Goal: Information Seeking & Learning: Find specific fact

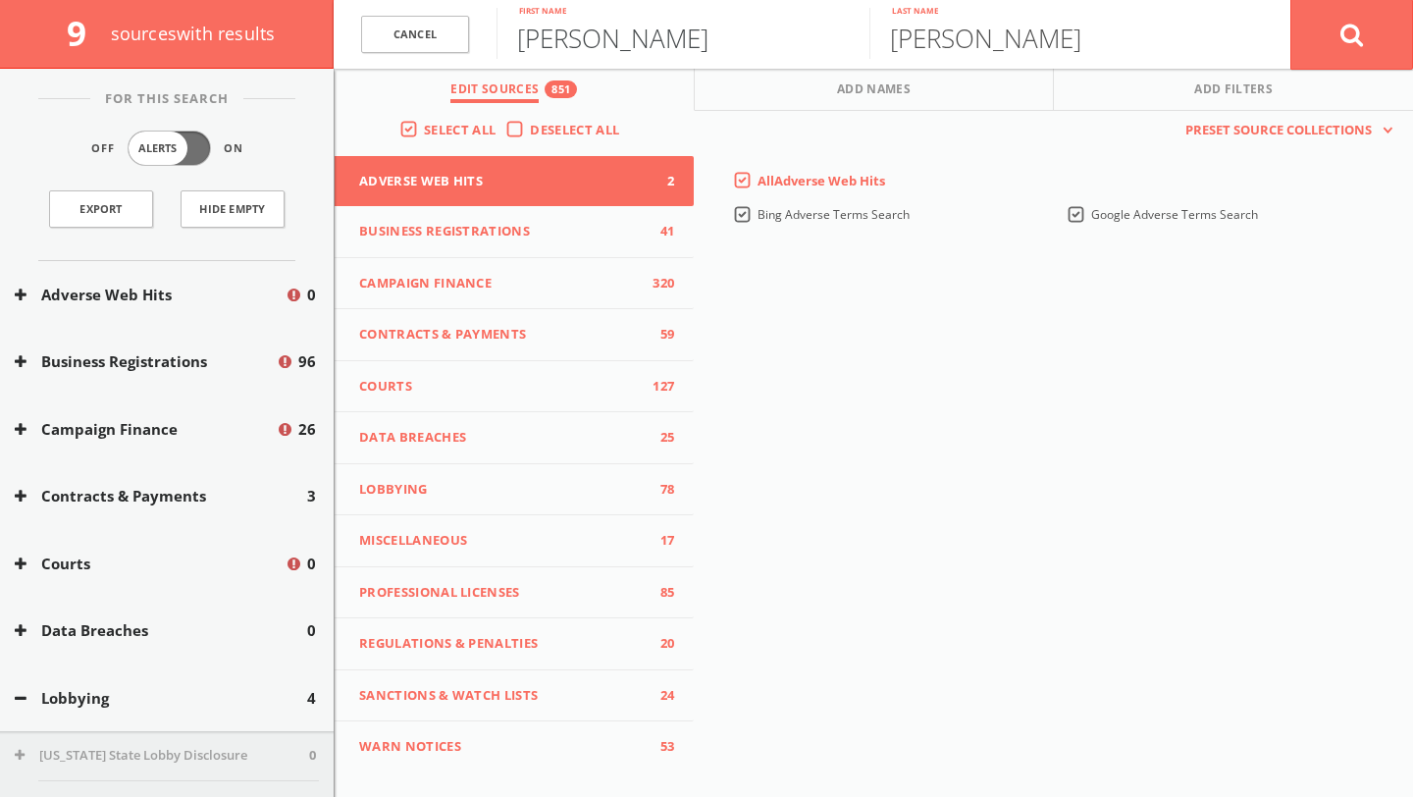
click at [614, 26] on input "[PERSON_NAME]" at bounding box center [682, 33] width 373 height 51
type input "[PERSON_NAME]"
click at [993, 20] on input "[PERSON_NAME]" at bounding box center [1055, 33] width 373 height 51
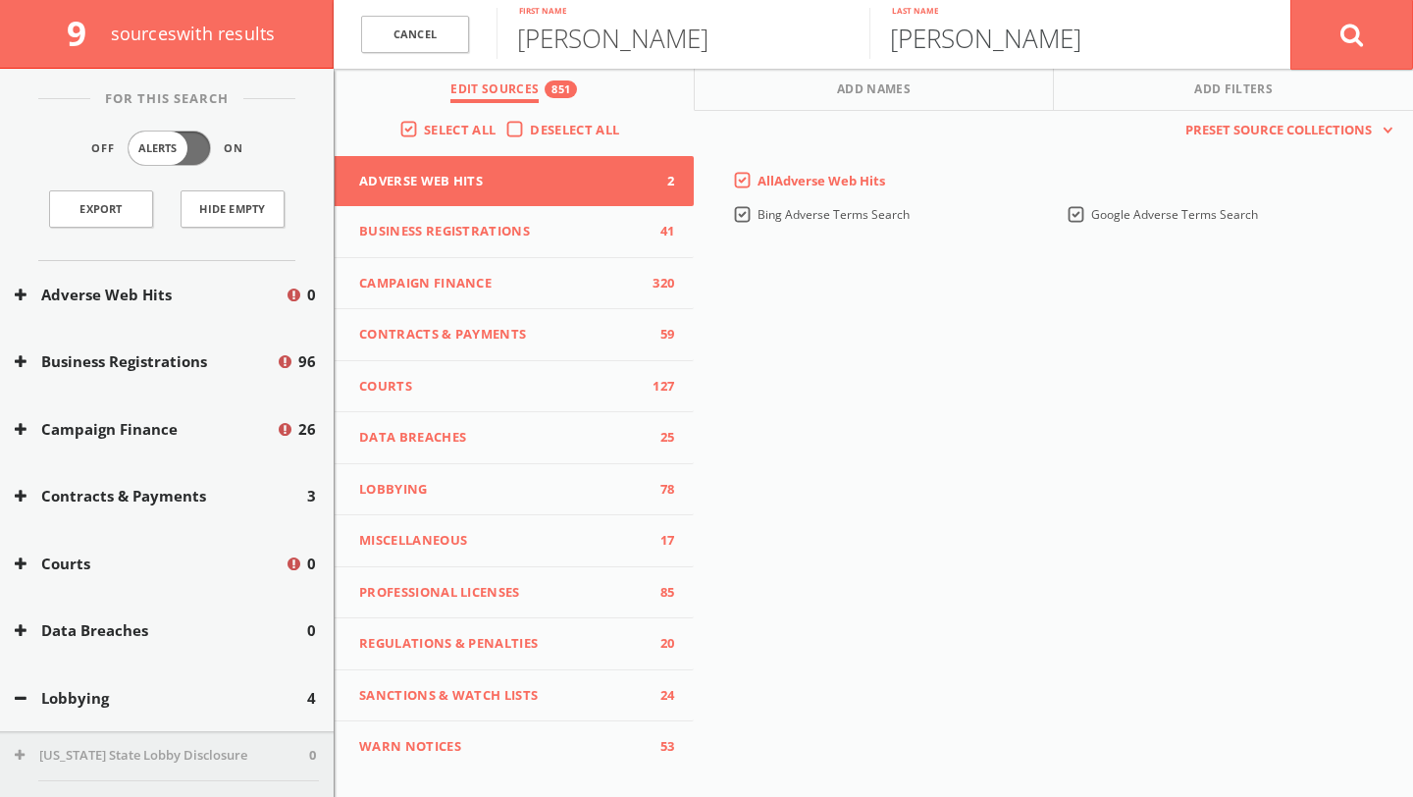
click at [993, 20] on input "[PERSON_NAME]" at bounding box center [1055, 33] width 373 height 51
type input "[PERSON_NAME]"
click at [1290, 0] on button at bounding box center [1351, 34] width 123 height 71
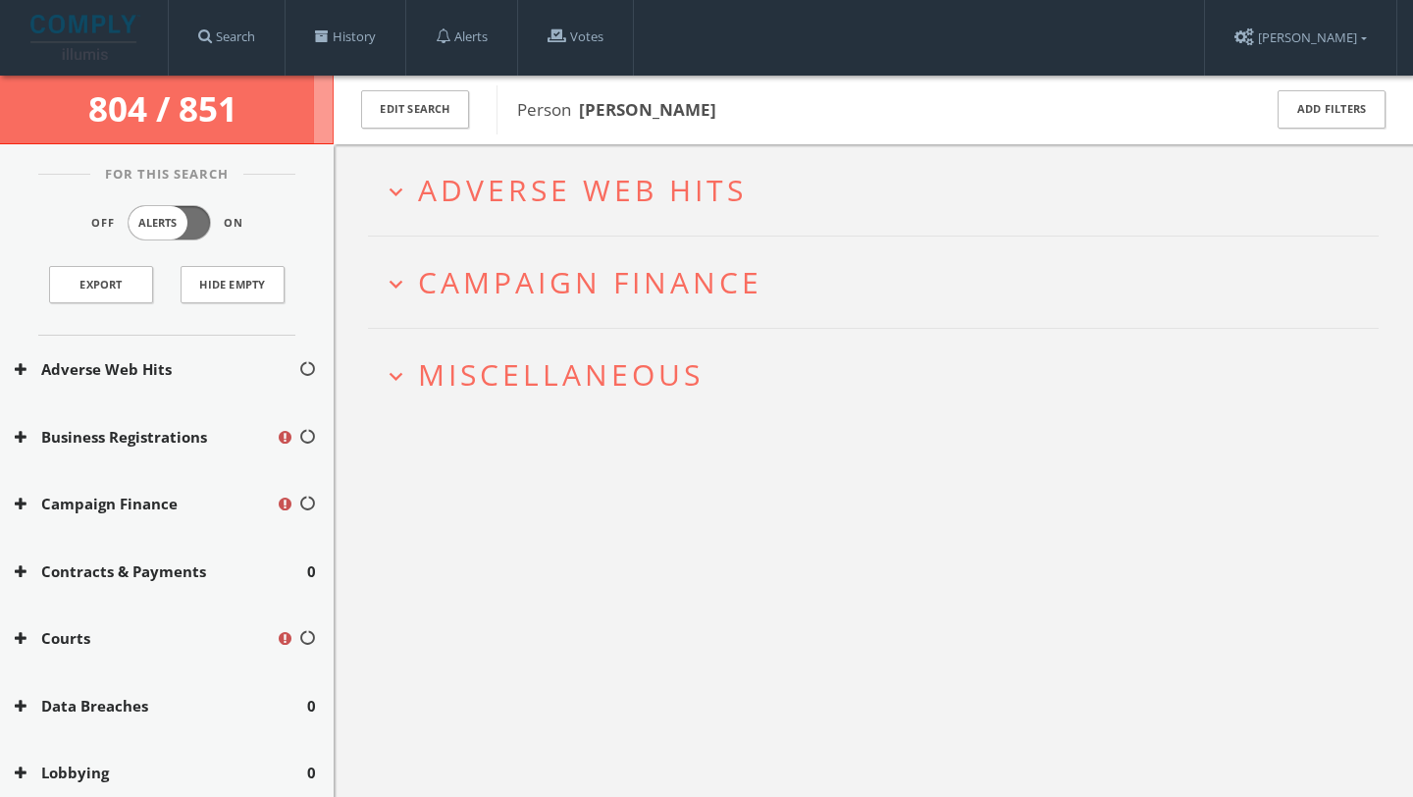
click at [390, 190] on icon "expand_more" at bounding box center [396, 192] width 26 height 26
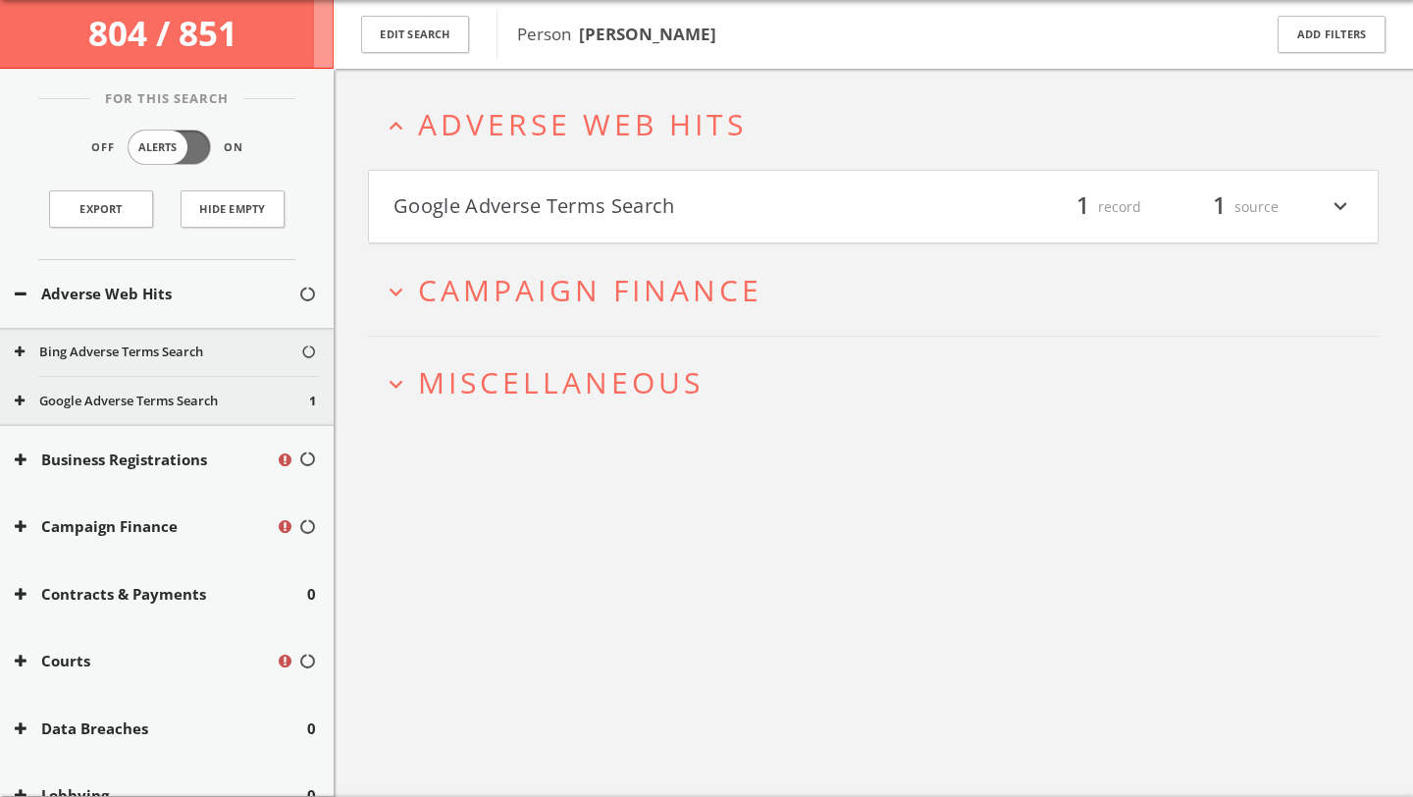
click at [435, 202] on button "Google Adverse Terms Search" at bounding box center [633, 206] width 480 height 33
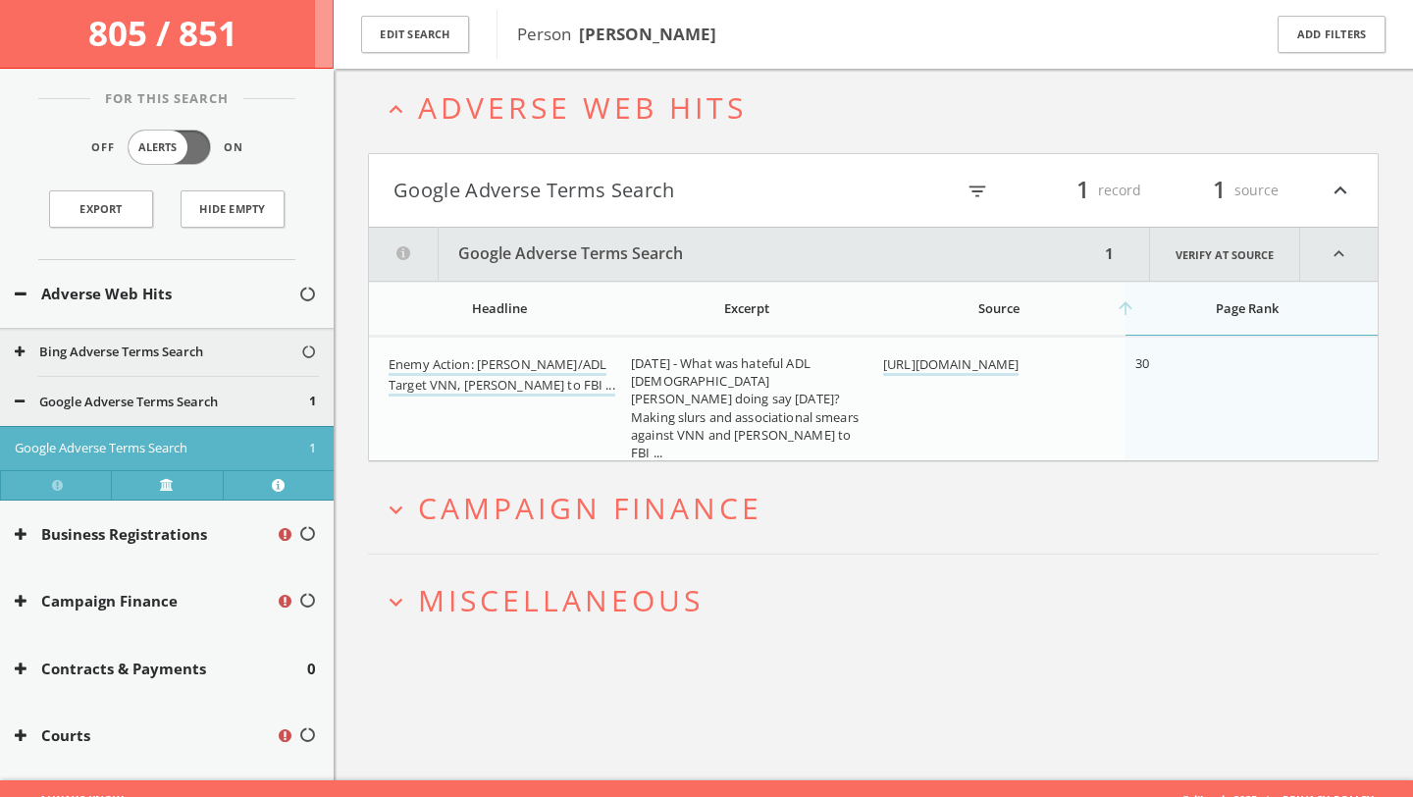
scroll to position [114, 0]
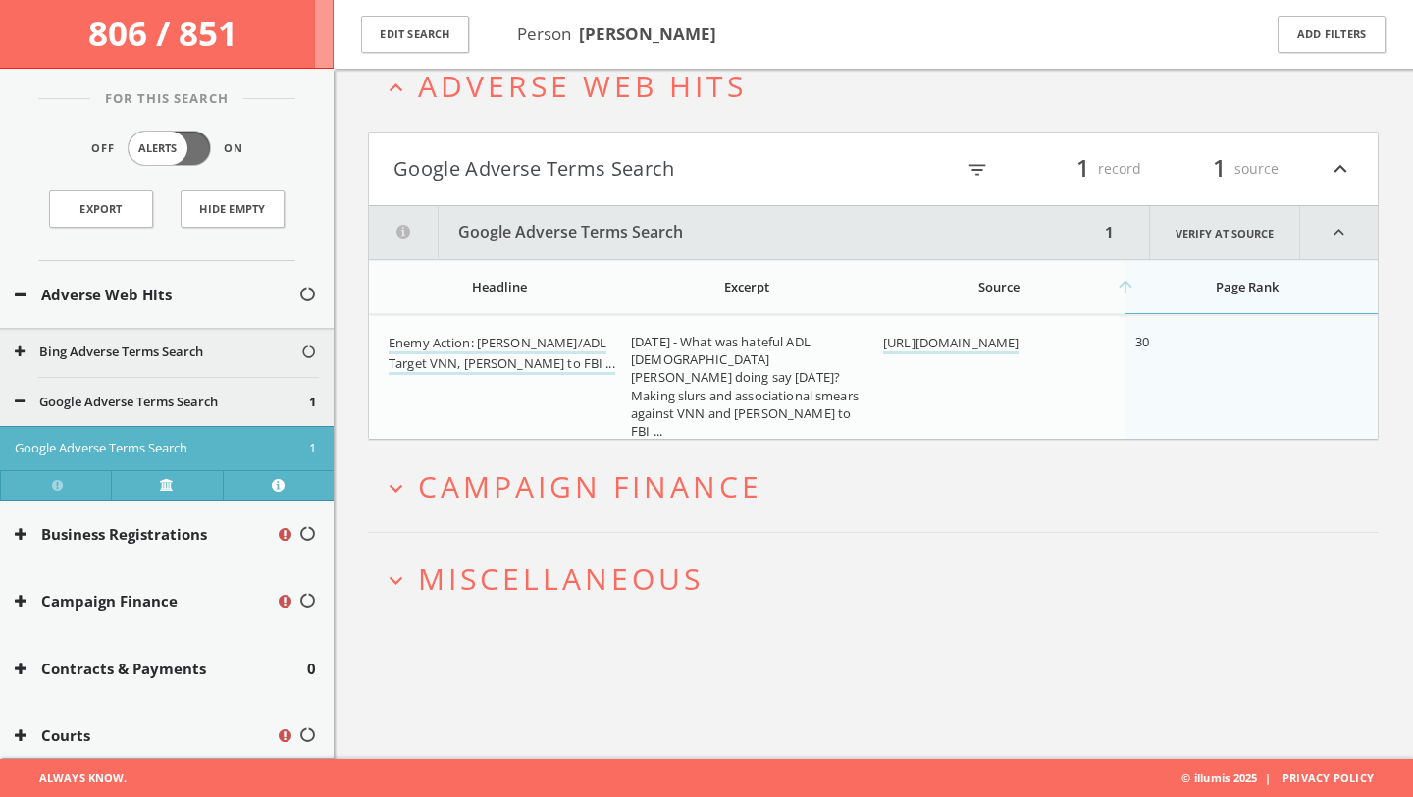
click at [699, 571] on span "Miscellaneous" at bounding box center [560, 578] width 285 height 40
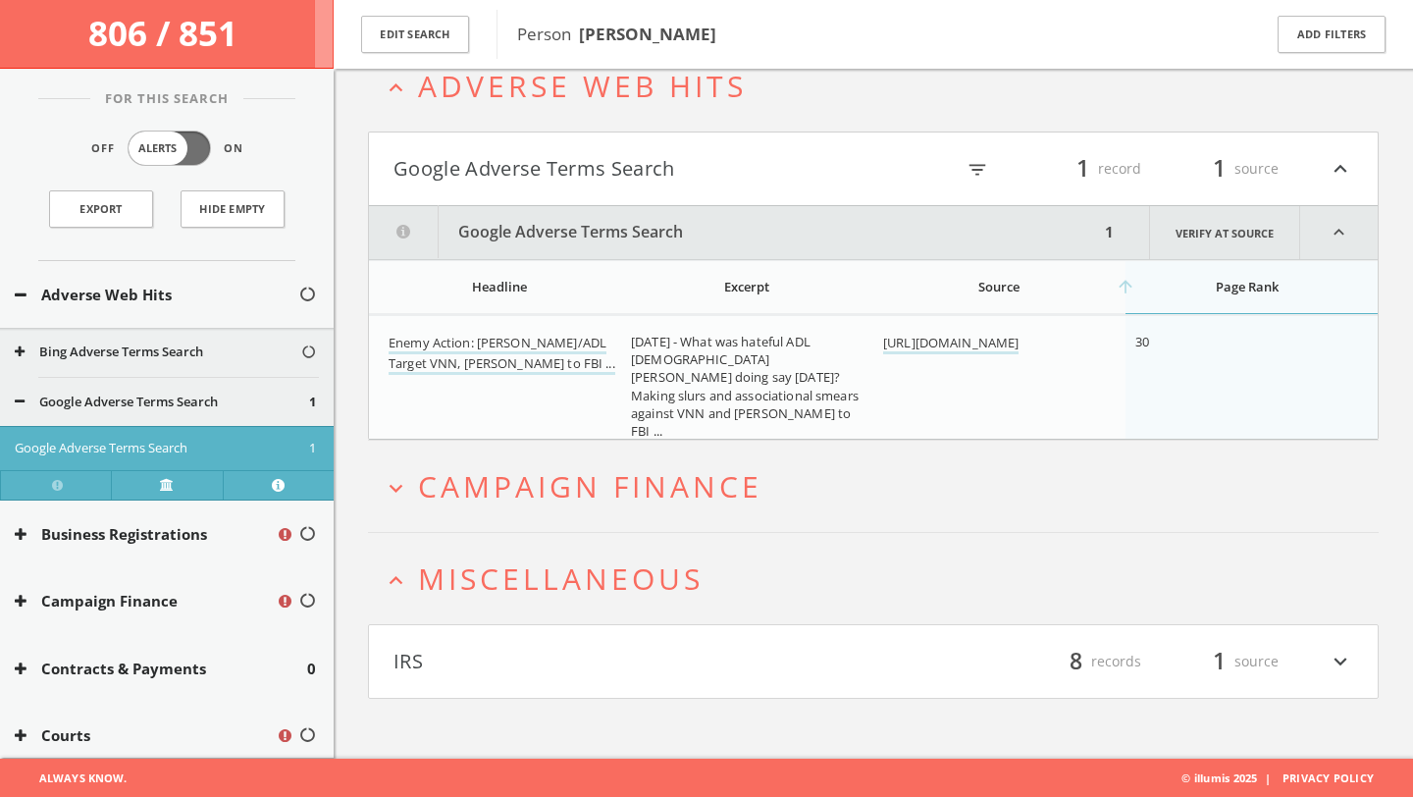
click at [719, 678] on h4 "IRS filter_list 8 records 1 source expand_more" at bounding box center [873, 661] width 1008 height 73
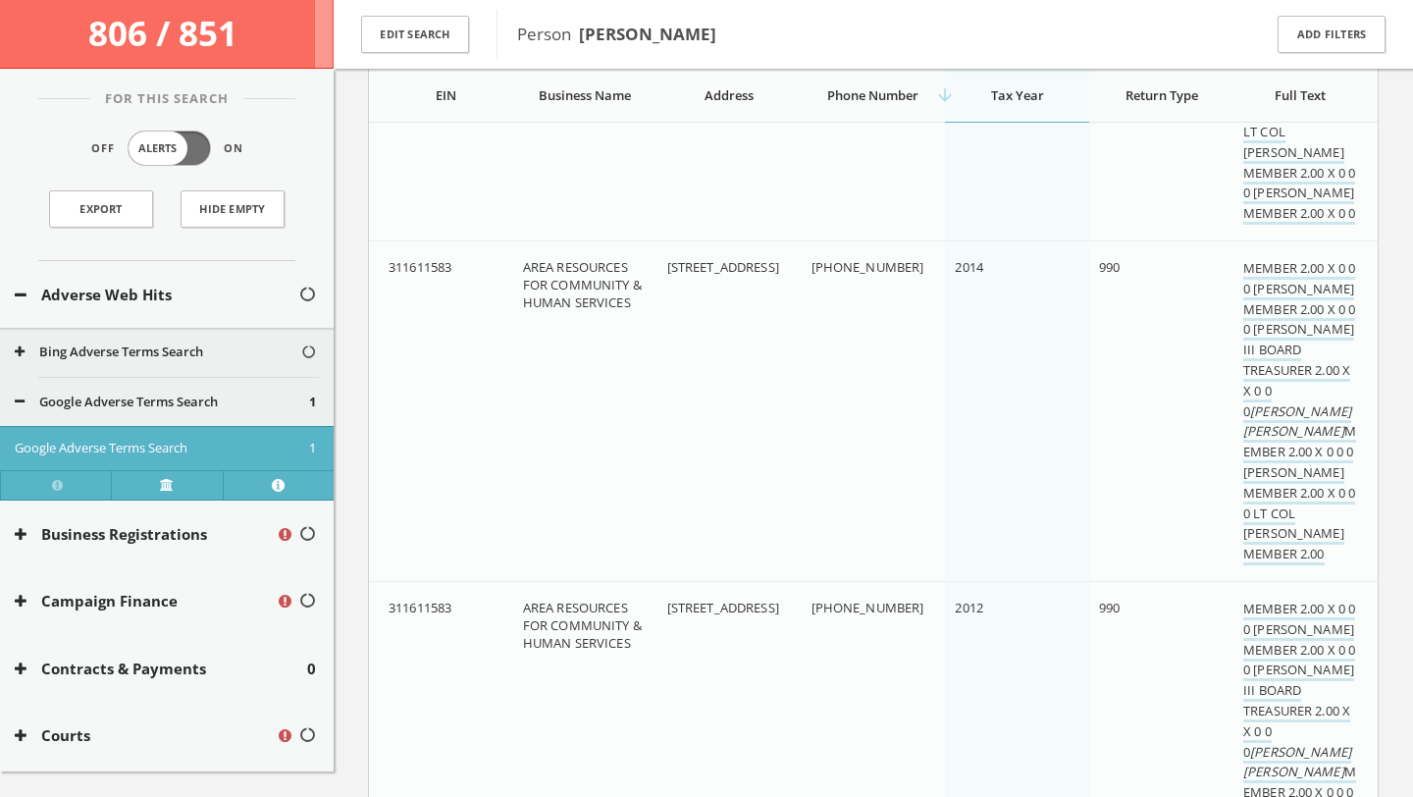
scroll to position [2938, 0]
